Goal: Task Accomplishment & Management: Manage account settings

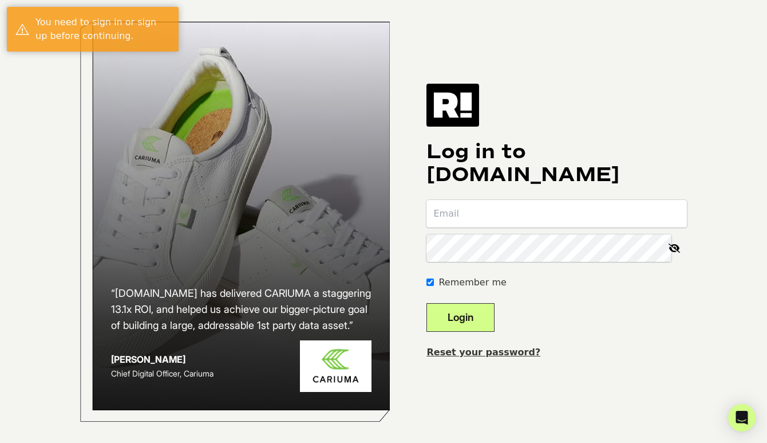
type input "marley@helenficalora.com"
click at [490, 312] on button "Login" at bounding box center [461, 317] width 68 height 29
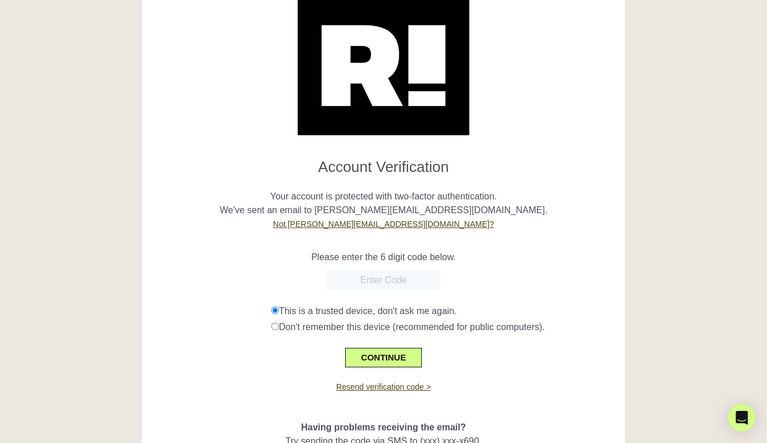
scroll to position [50, 0]
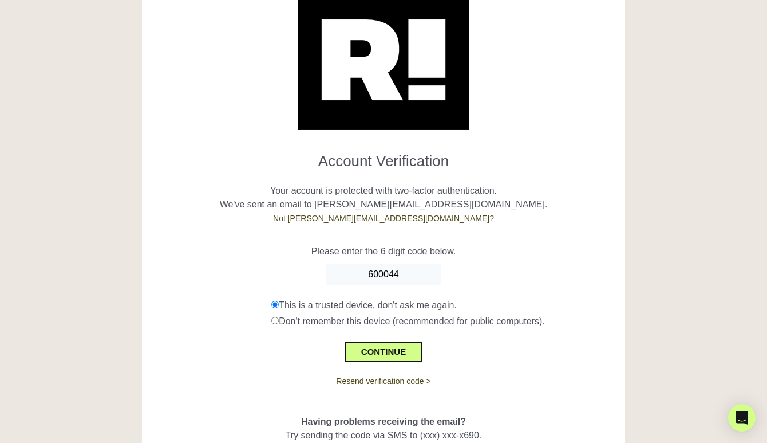
type input "600044"
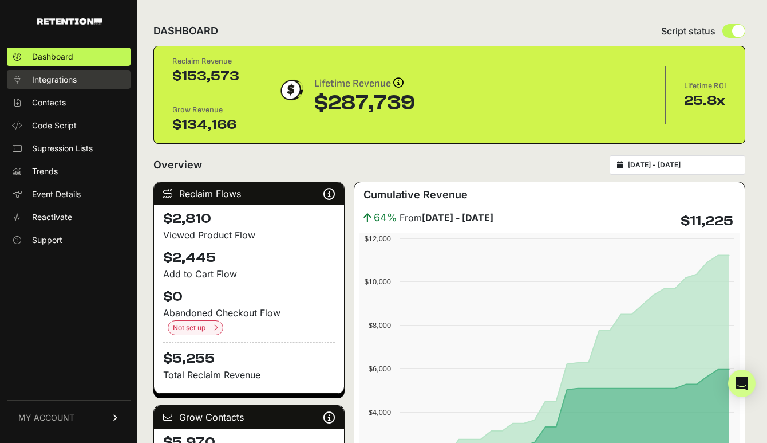
click at [63, 81] on span "Integrations" at bounding box center [54, 79] width 45 height 11
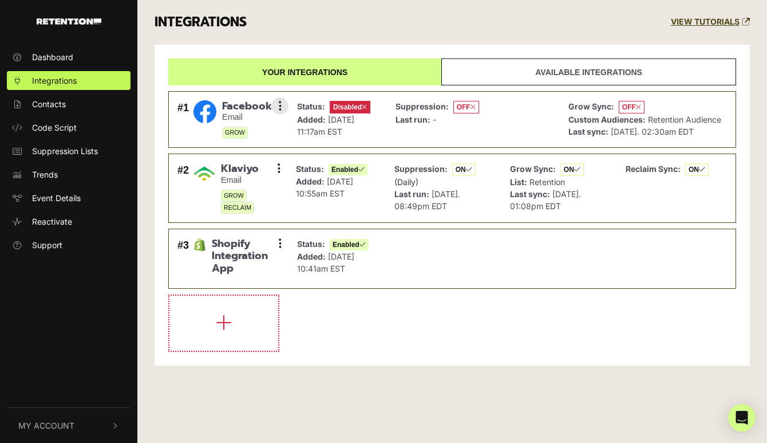
click at [518, 115] on div "Suppression: OFF Last run: -" at bounding box center [473, 119] width 167 height 45
click at [286, 102] on button at bounding box center [279, 105] width 17 height 17
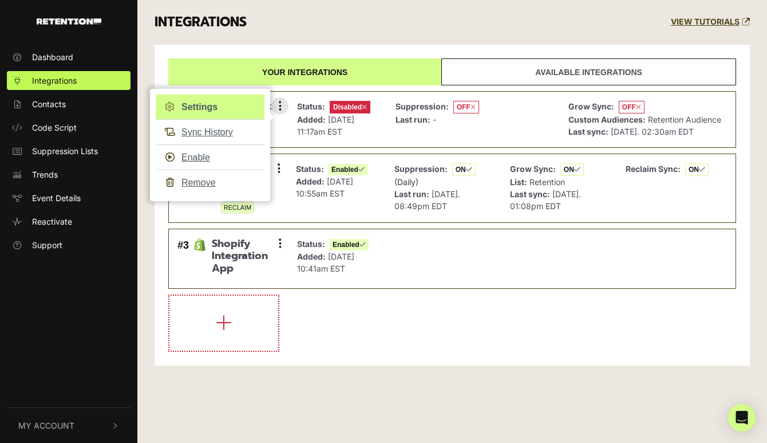
click at [234, 108] on link "Settings" at bounding box center [210, 106] width 109 height 25
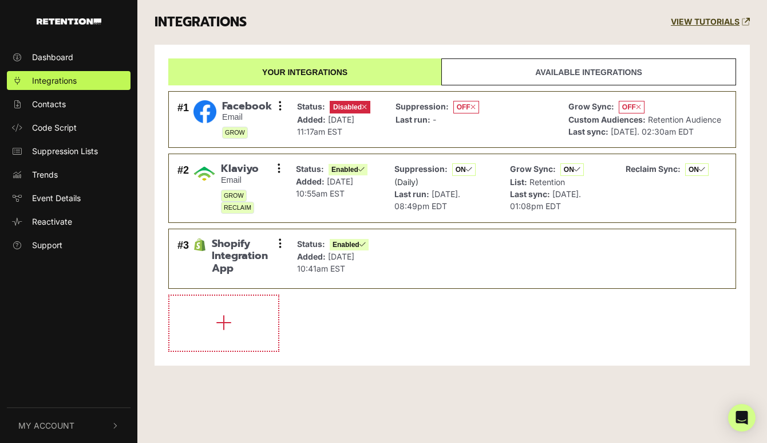
click at [482, 64] on link "Available integrations" at bounding box center [588, 71] width 295 height 27
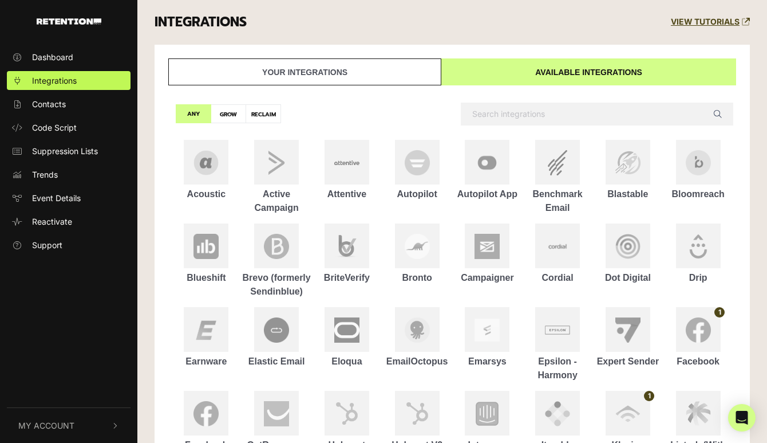
click at [387, 68] on link "Your integrations" at bounding box center [304, 71] width 273 height 27
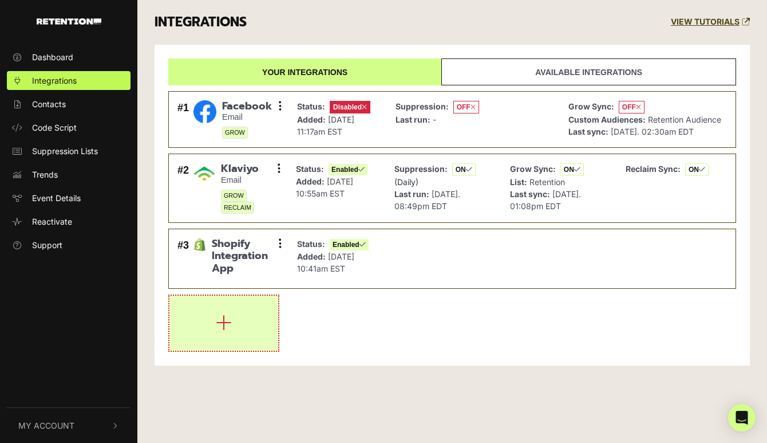
click at [220, 328] on icon "button" at bounding box center [224, 322] width 16 height 18
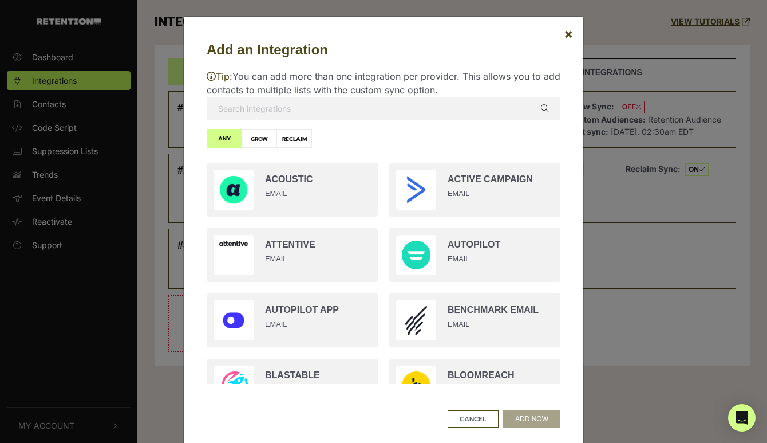
click at [261, 120] on div "Tip: You can add more than one integration per provider. This allows you to add…" at bounding box center [384, 226] width 354 height 333
click at [259, 109] on input "text" at bounding box center [384, 108] width 354 height 23
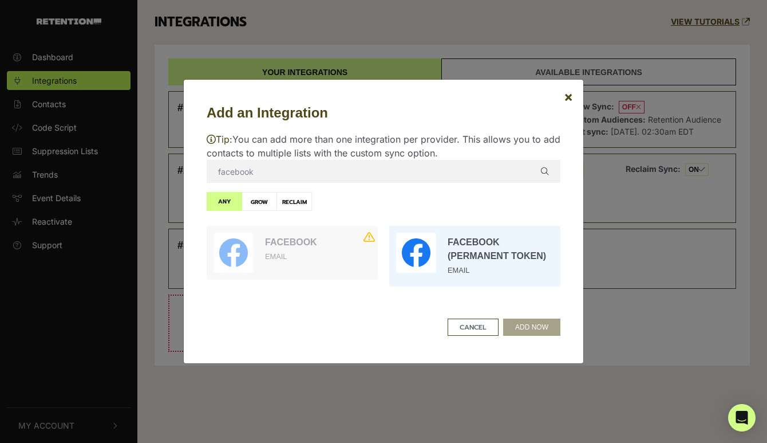
type input "facebook"
click at [448, 245] on input "radio" at bounding box center [475, 256] width 183 height 72
radio input "true"
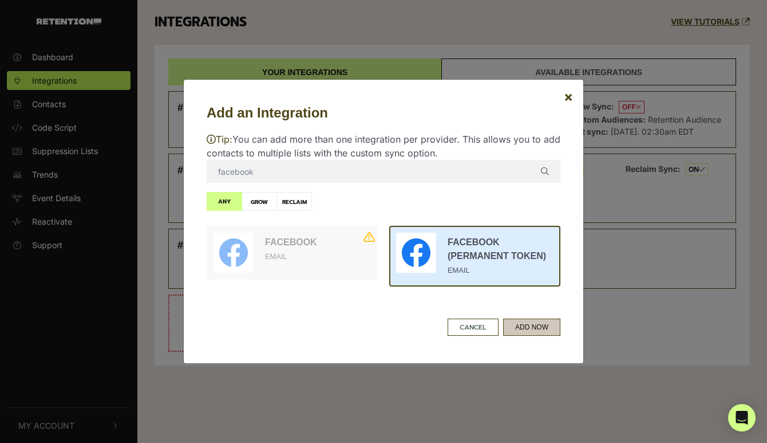
click at [535, 329] on button "ADD NOW" at bounding box center [531, 326] width 57 height 17
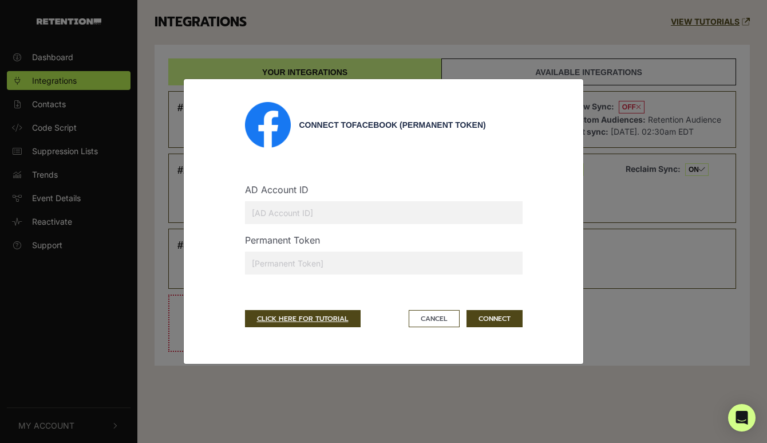
click at [283, 259] on input "text" at bounding box center [384, 262] width 278 height 23
paste input "EAALqAbtv7boBPTMrNxH4XZCMt5hlXoWeP2exfN3ZASIBbmtHuc3xAb3Le7tyVdJhN5allyJ7GSu50X…"
type input "EAALqAbtv7boBPTMrNxH4XZCMt5hlXoWeP2exfN3ZASIBbmtHuc3xAb3Le7tyVdJhN5allyJ7GSu50X…"
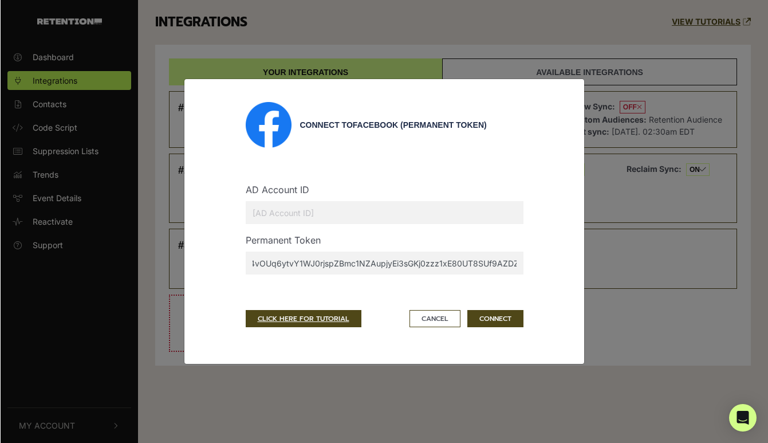
scroll to position [0, 0]
click at [256, 207] on input "text" at bounding box center [384, 212] width 278 height 23
paste input "48264479"
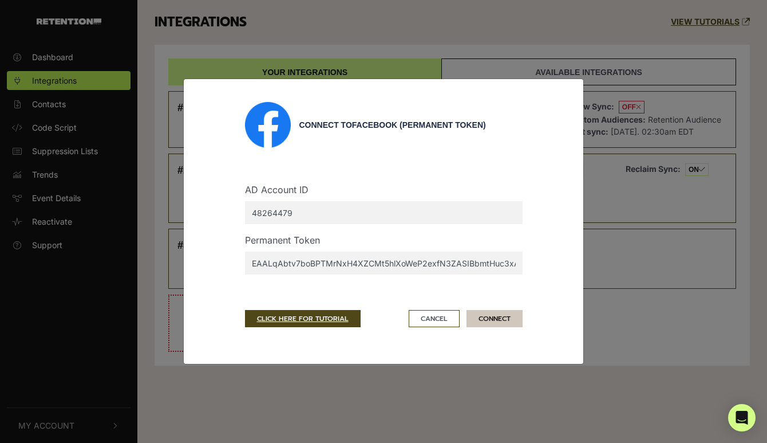
type input "48264479"
click at [500, 319] on button "CONNECT" at bounding box center [495, 318] width 56 height 17
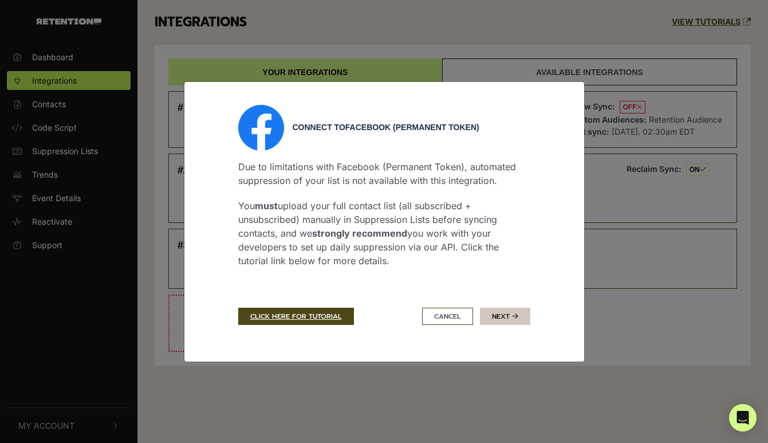
click at [508, 311] on button "Next" at bounding box center [505, 315] width 50 height 17
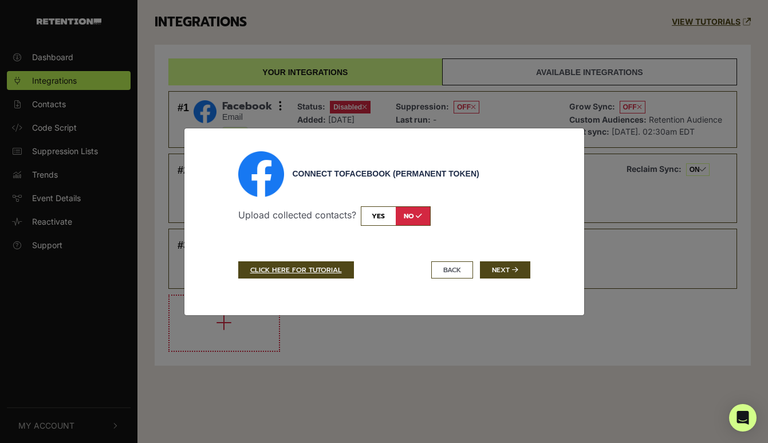
click at [380, 216] on input "checkbox" at bounding box center [396, 215] width 70 height 19
checkbox input "true"
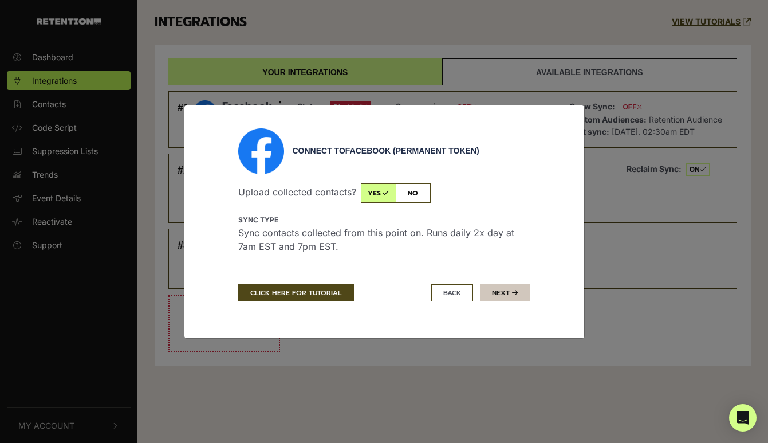
click at [504, 290] on button "Next" at bounding box center [505, 292] width 50 height 17
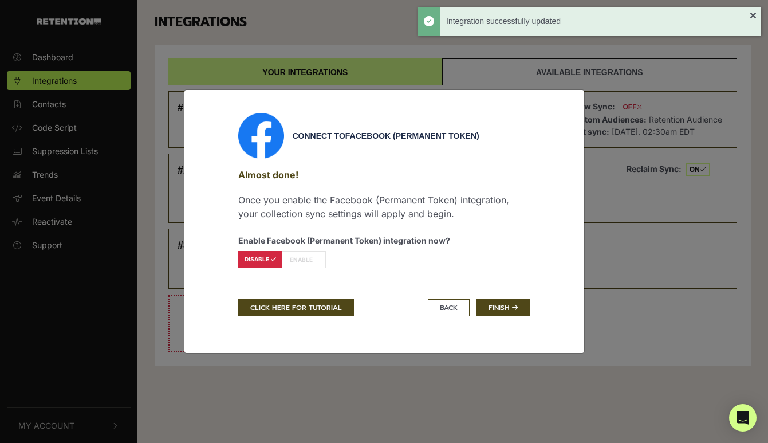
click at [295, 258] on label "ENABLE" at bounding box center [304, 259] width 44 height 17
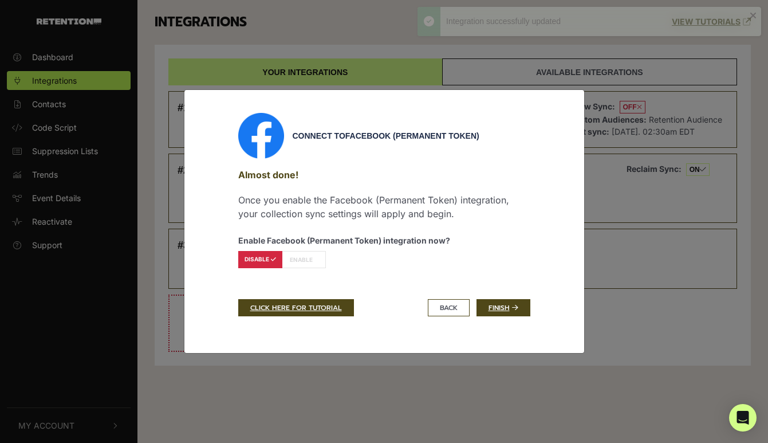
click at [263, 263] on label "DISABLE" at bounding box center [260, 259] width 44 height 17
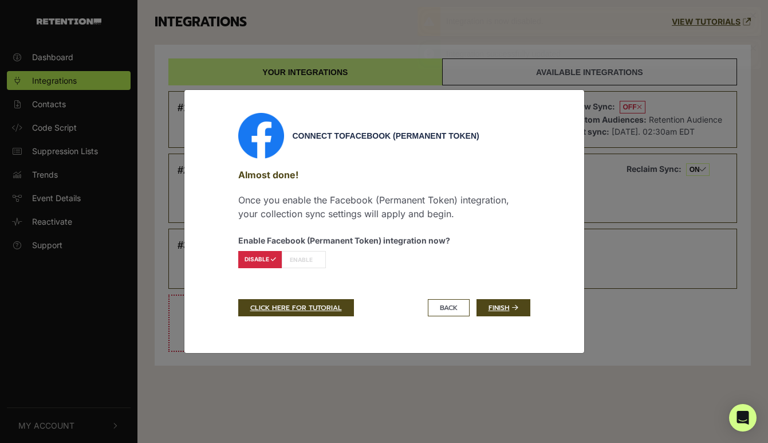
radio input "false"
radio input "true"
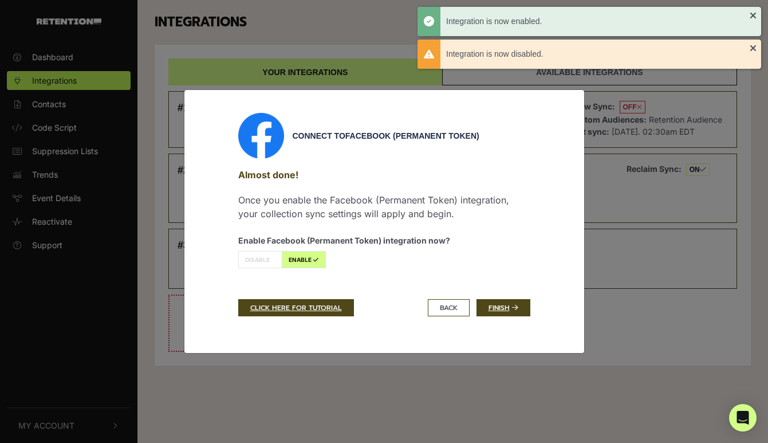
click at [296, 261] on label "ENABLE" at bounding box center [304, 259] width 44 height 17
click at [307, 255] on label "ENABLE" at bounding box center [304, 259] width 44 height 17
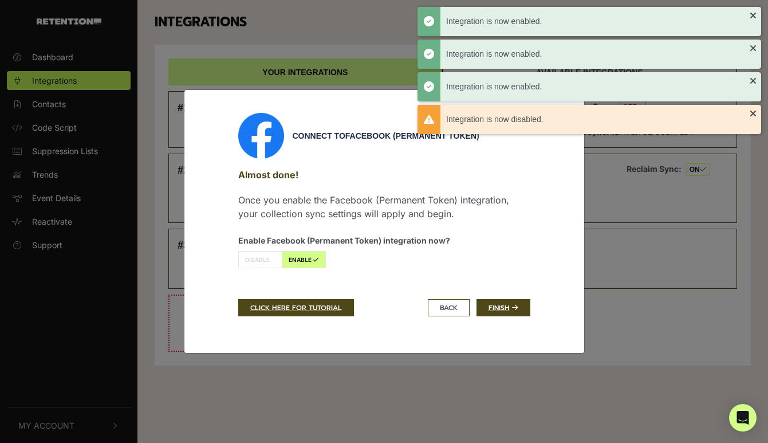
click at [405, 240] on strong "Enable Facebook (Permanent Token) integration now?" at bounding box center [344, 240] width 212 height 10
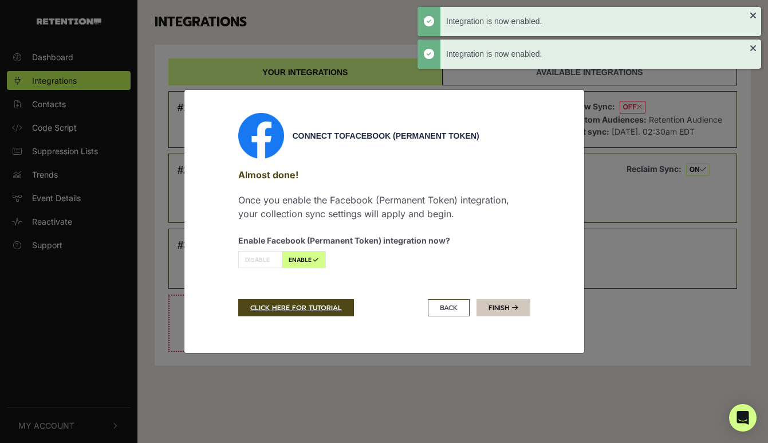
click at [498, 305] on link "Finish" at bounding box center [503, 307] width 54 height 17
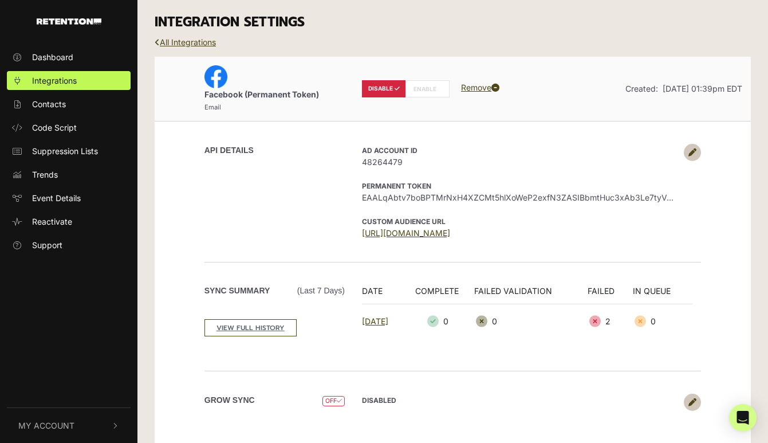
click at [424, 89] on label "ENABLE" at bounding box center [427, 88] width 44 height 17
radio input "false"
radio input "true"
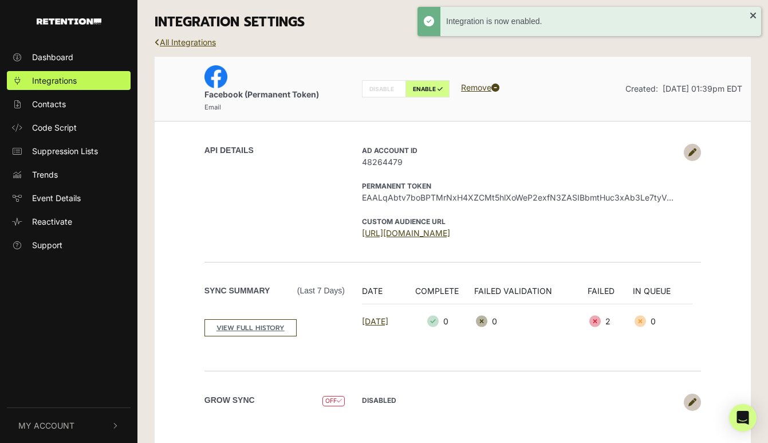
click at [180, 38] on link "All Integrations" at bounding box center [185, 42] width 61 height 10
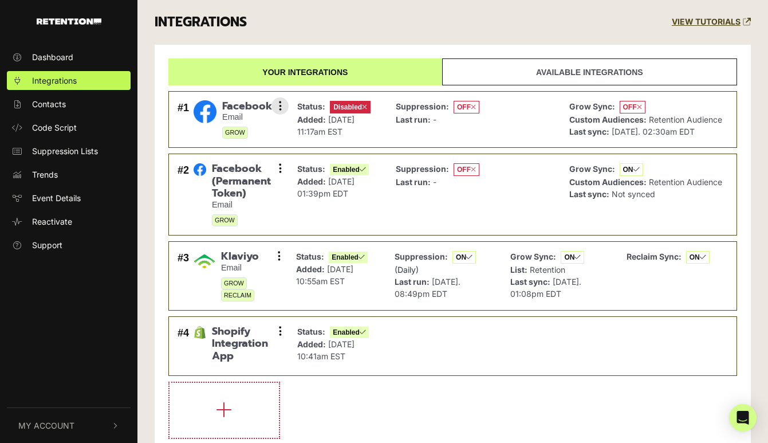
click at [233, 101] on span "Facebook" at bounding box center [247, 106] width 50 height 13
click at [277, 107] on button at bounding box center [279, 105] width 17 height 17
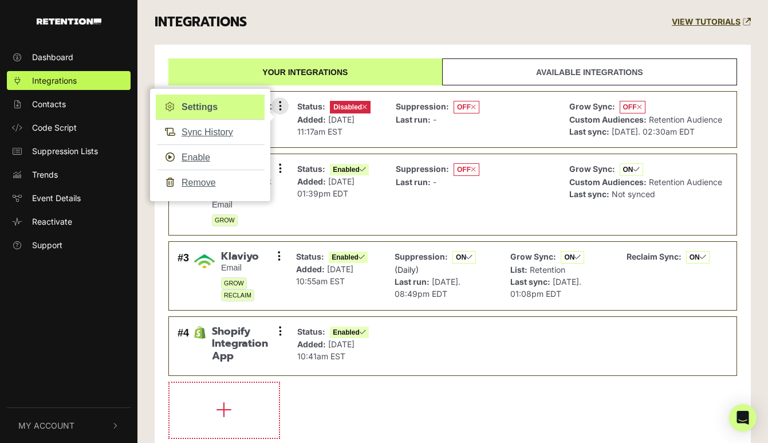
click at [200, 108] on link "Settings" at bounding box center [210, 106] width 109 height 25
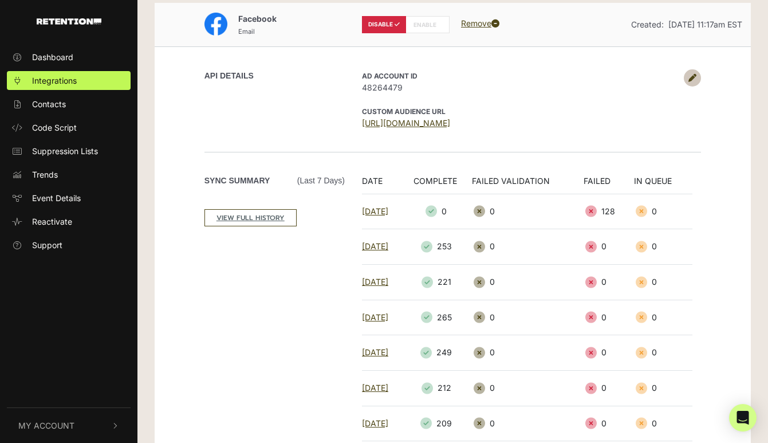
scroll to position [56, 0]
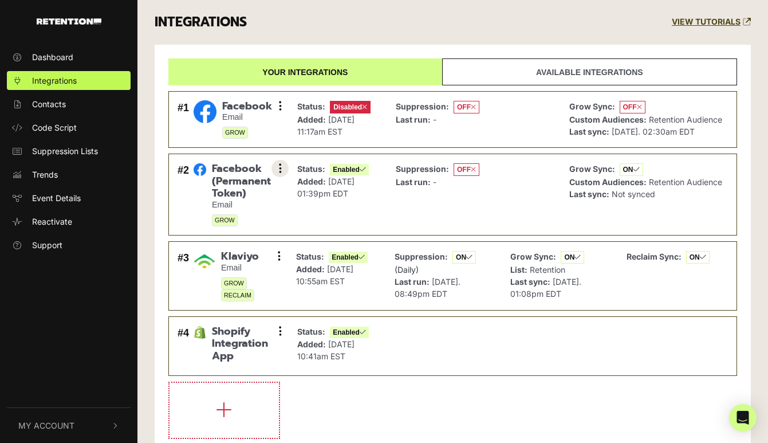
click at [281, 174] on button at bounding box center [279, 168] width 17 height 17
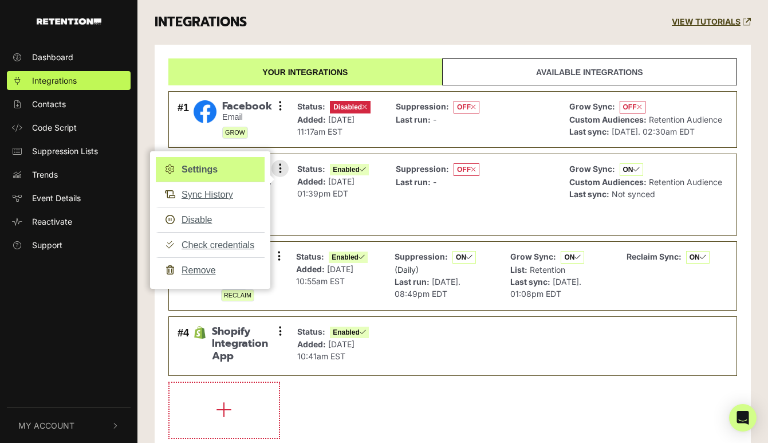
click at [238, 172] on link "Settings" at bounding box center [210, 169] width 109 height 25
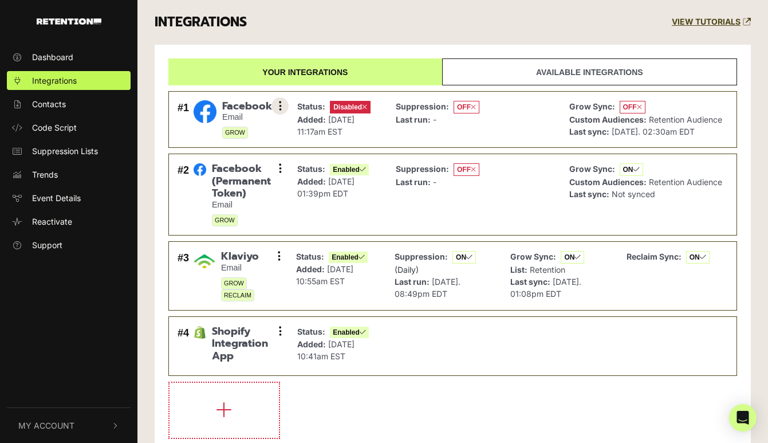
click at [278, 107] on button at bounding box center [279, 105] width 17 height 17
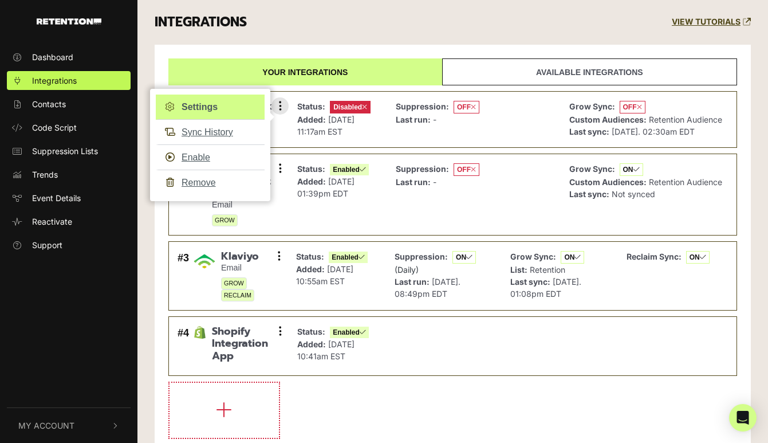
click at [222, 112] on link "Settings" at bounding box center [210, 106] width 109 height 25
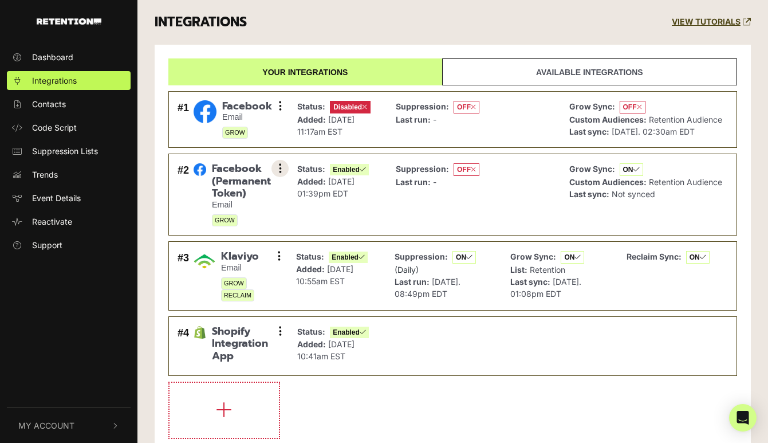
click at [281, 166] on icon at bounding box center [280, 168] width 3 height 11
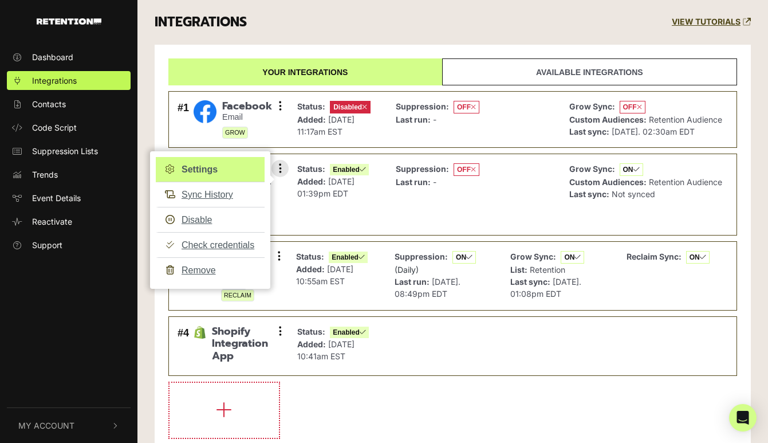
click at [242, 174] on link "Settings" at bounding box center [210, 169] width 109 height 25
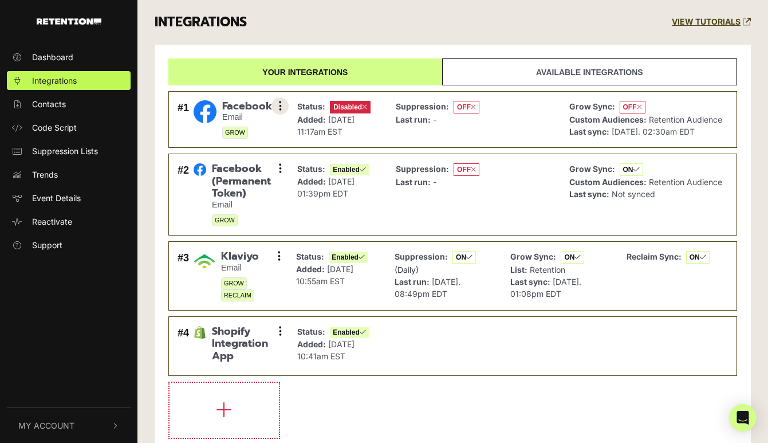
click at [278, 108] on button at bounding box center [279, 105] width 17 height 17
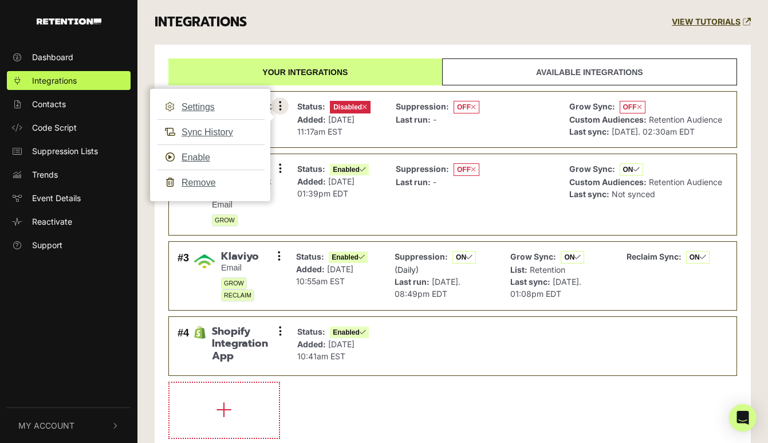
click at [278, 108] on button at bounding box center [279, 105] width 17 height 17
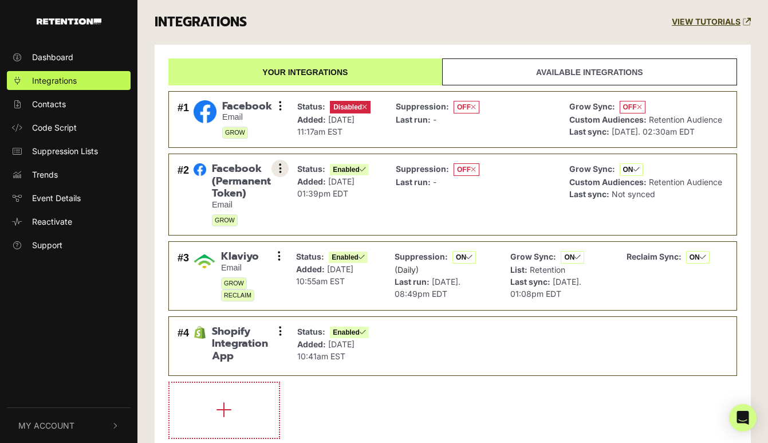
click at [285, 165] on button at bounding box center [279, 168] width 17 height 17
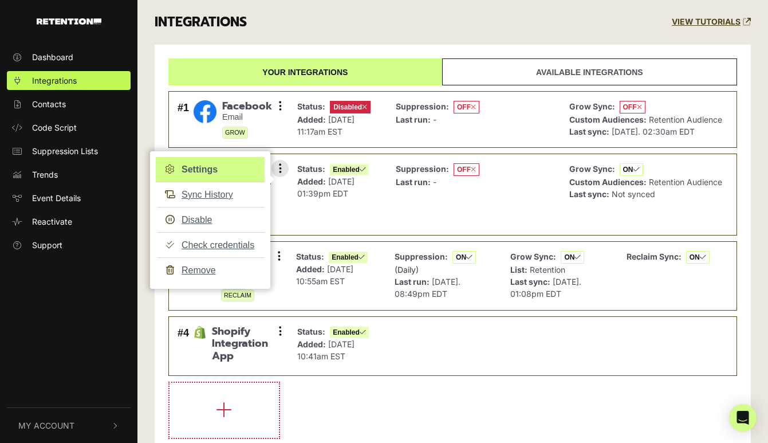
click at [247, 175] on link "Settings" at bounding box center [210, 169] width 109 height 25
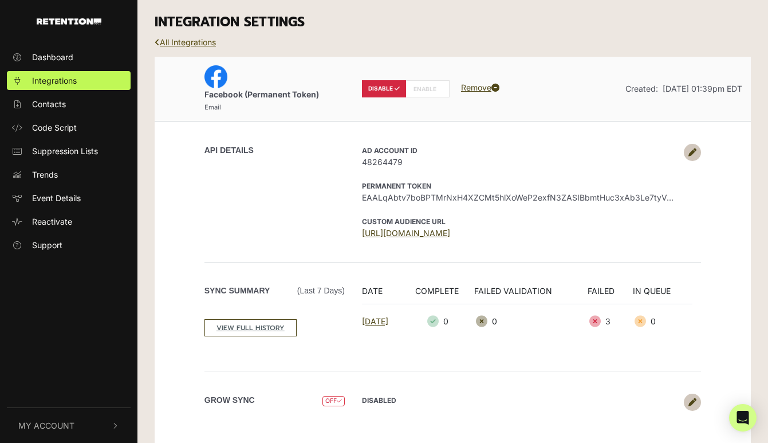
click at [156, 38] on icon at bounding box center [157, 42] width 5 height 8
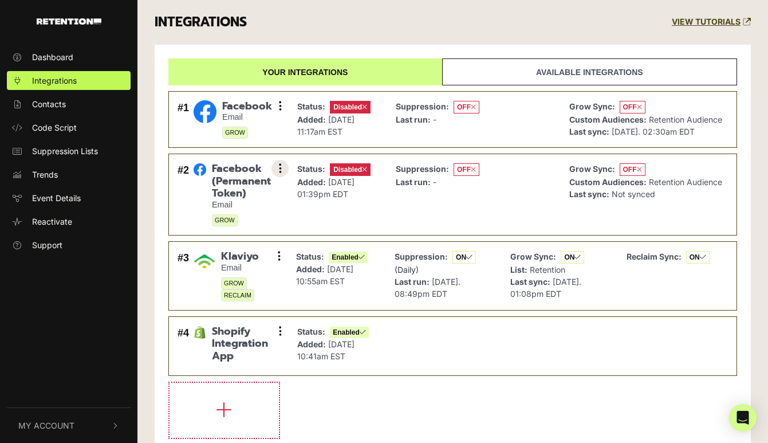
click at [280, 171] on icon at bounding box center [280, 168] width 3 height 11
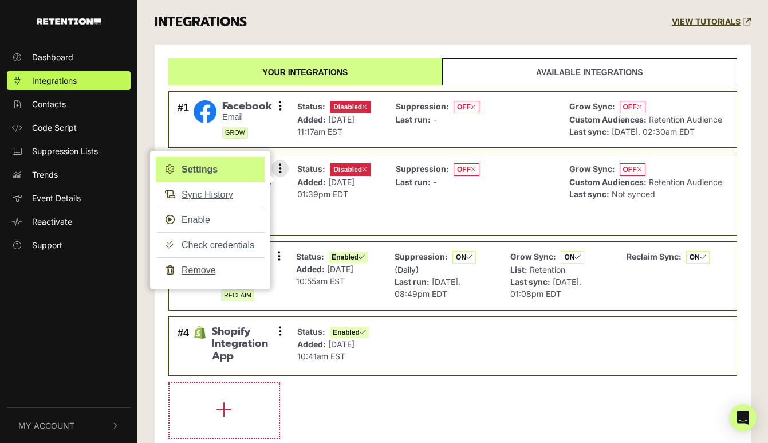
click at [253, 174] on link "Settings" at bounding box center [210, 169] width 109 height 25
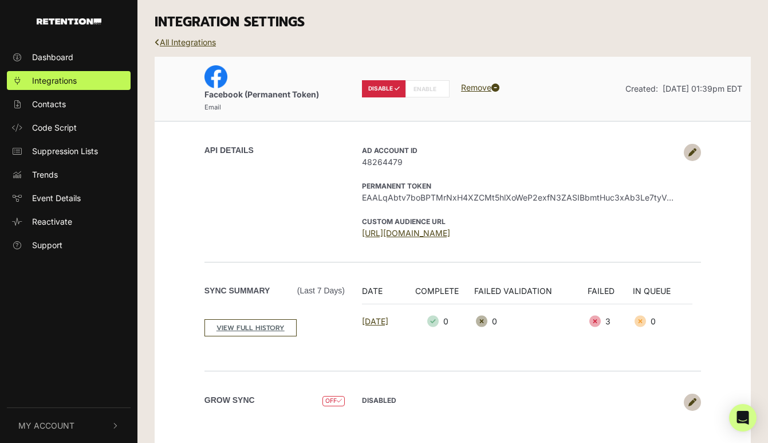
click at [417, 89] on label "ENABLE" at bounding box center [427, 88] width 44 height 17
radio input "false"
radio input "true"
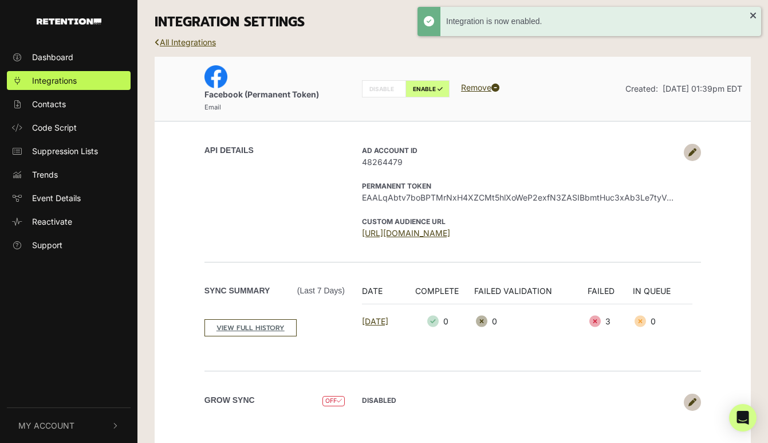
click at [188, 39] on link "All Integrations" at bounding box center [185, 42] width 61 height 10
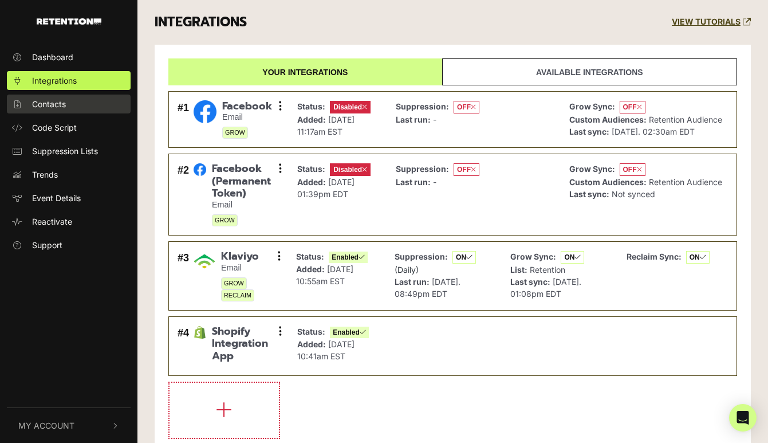
click at [73, 107] on link "Contacts" at bounding box center [69, 103] width 124 height 19
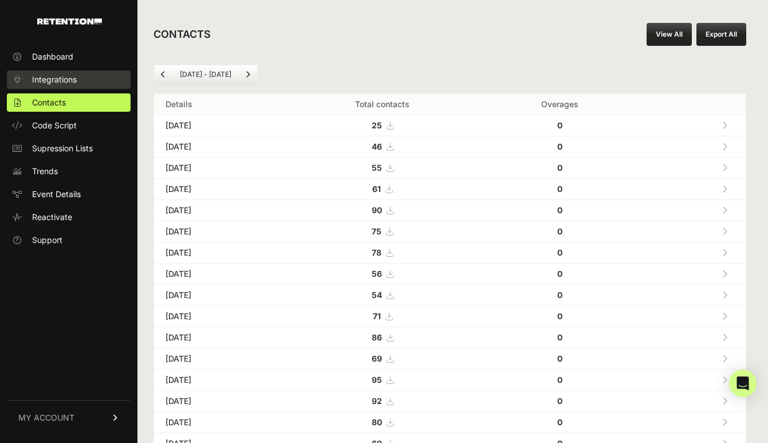
click at [74, 78] on span "Integrations" at bounding box center [54, 79] width 45 height 11
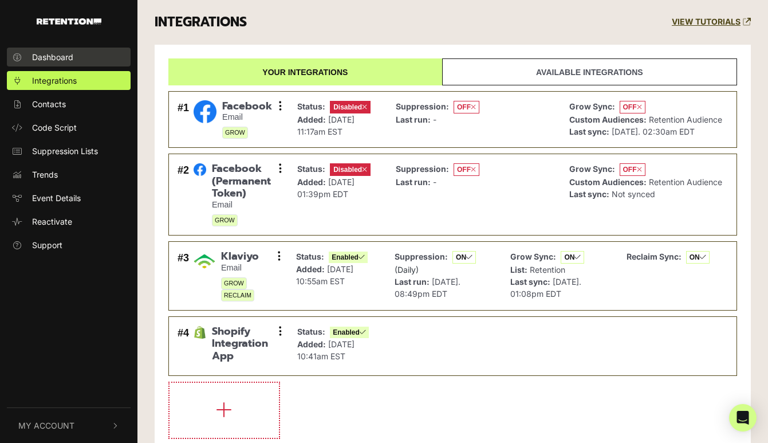
click at [82, 54] on link "Dashboard" at bounding box center [69, 57] width 124 height 19
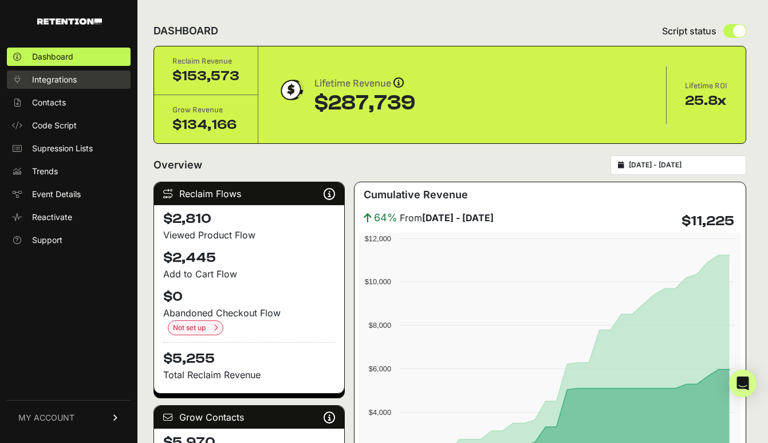
click at [68, 84] on span "Integrations" at bounding box center [54, 79] width 45 height 11
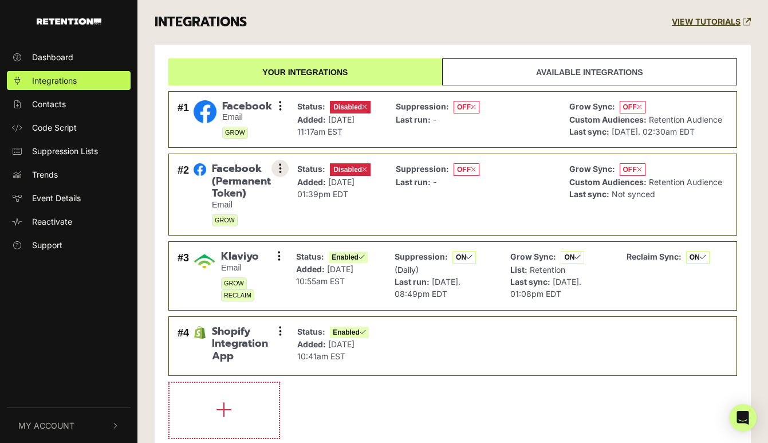
click at [281, 165] on icon at bounding box center [280, 168] width 3 height 11
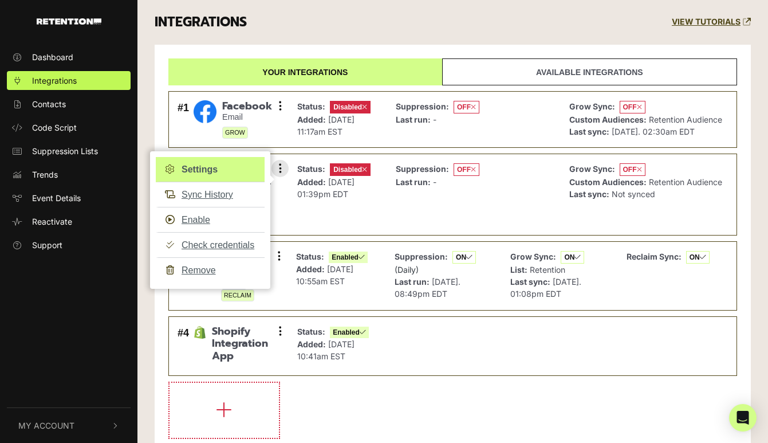
click at [228, 171] on link "Settings" at bounding box center [210, 169] width 109 height 25
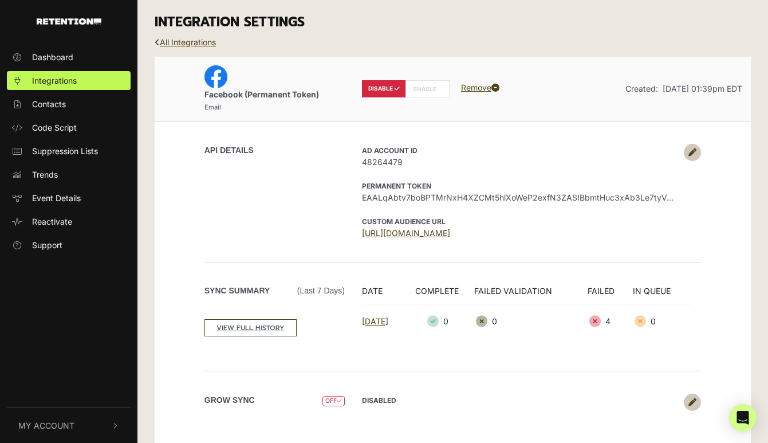
click at [432, 86] on label "ENABLE" at bounding box center [427, 88] width 44 height 17
radio input "false"
radio input "true"
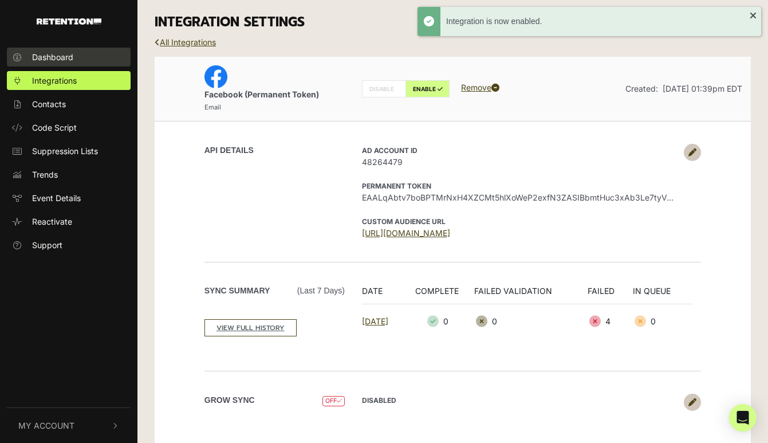
click at [59, 54] on span "Dashboard" at bounding box center [52, 57] width 41 height 12
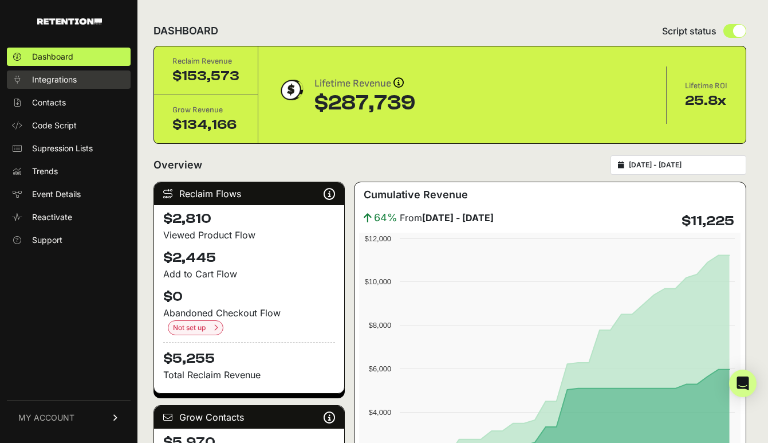
click at [73, 78] on span "Integrations" at bounding box center [54, 79] width 45 height 11
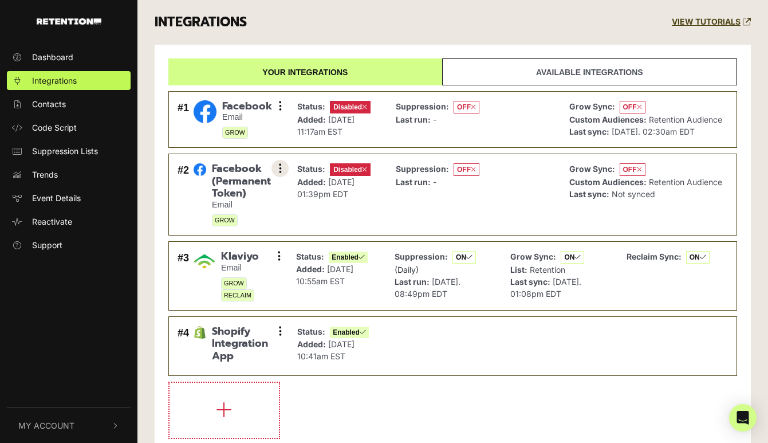
click at [272, 167] on button at bounding box center [279, 168] width 17 height 17
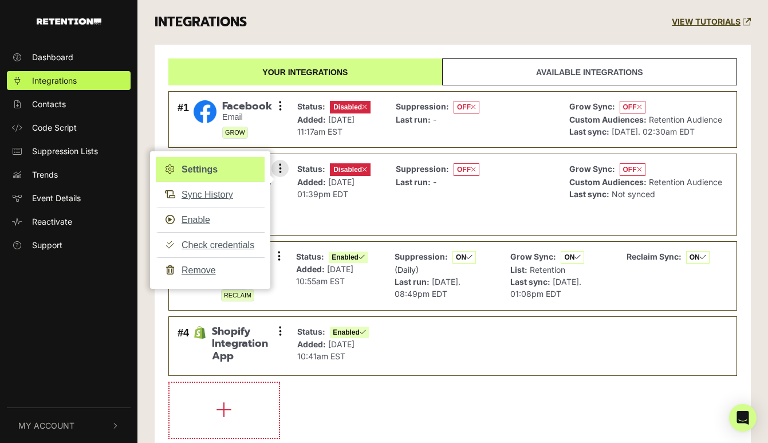
click at [242, 173] on link "Settings" at bounding box center [210, 169] width 109 height 25
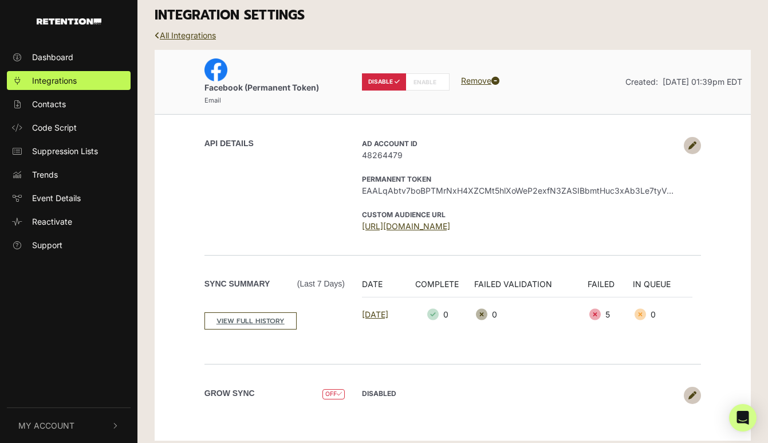
scroll to position [8, 0]
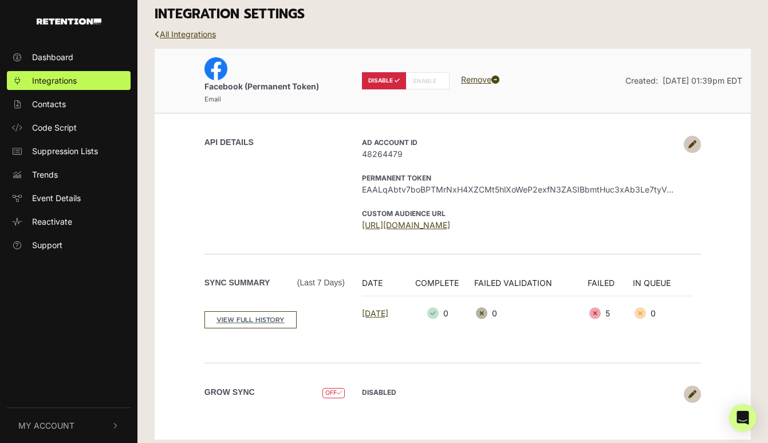
click at [432, 196] on div "AD Account ID 48264479 Permanent Token EAALqAbtv7boBPTMrNxH4XZCMt5hlXoWeP2exfN3…" at bounding box center [527, 183] width 348 height 95
click at [432, 192] on span "EAALqAbtv7boBPTMrNxH4XZCMt5hlXoWeP2exfN3ZASIBbmtHuc3xAb3Le7tyVdJhN5allyJ7GSu50X…" at bounding box center [520, 189] width 316 height 12
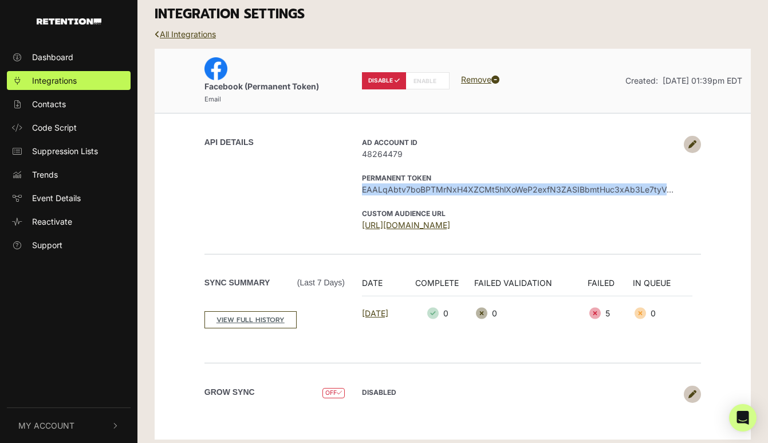
click at [432, 192] on span "EAALqAbtv7boBPTMrNxH4XZCMt5hlXoWeP2exfN3ZASIBbmtHuc3xAb3Le7tyVdJhN5allyJ7GSu50X…" at bounding box center [520, 189] width 316 height 12
click at [693, 142] on icon at bounding box center [692, 144] width 8 height 8
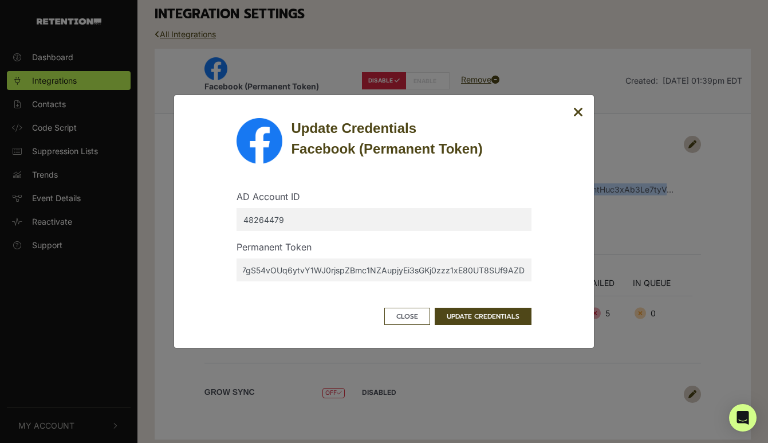
scroll to position [0, 687]
click at [580, 110] on icon "Close" at bounding box center [578, 112] width 10 height 14
